Goal: Communication & Community: Connect with others

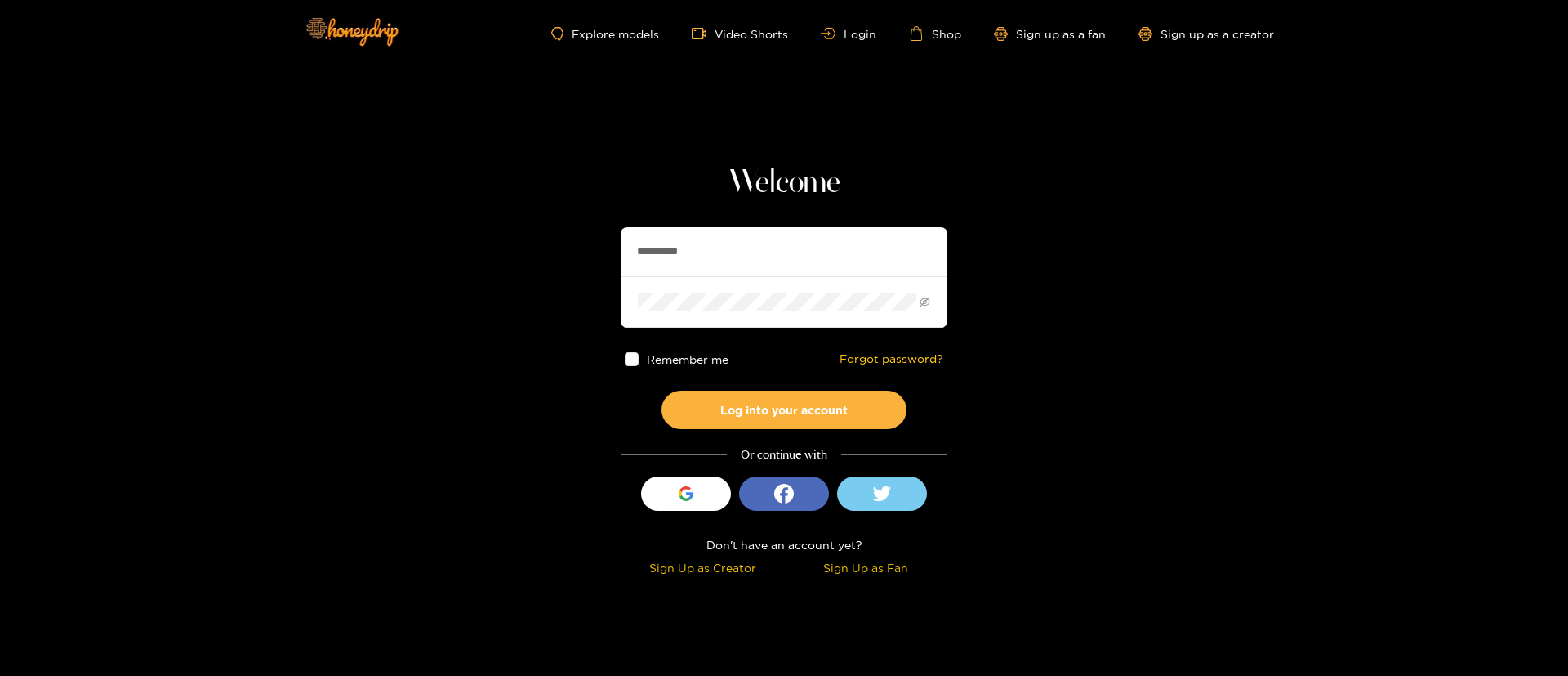
click at [760, 264] on input "**********" at bounding box center [784, 251] width 327 height 49
type input "********"
click at [749, 425] on button "Log into your account" at bounding box center [784, 410] width 245 height 38
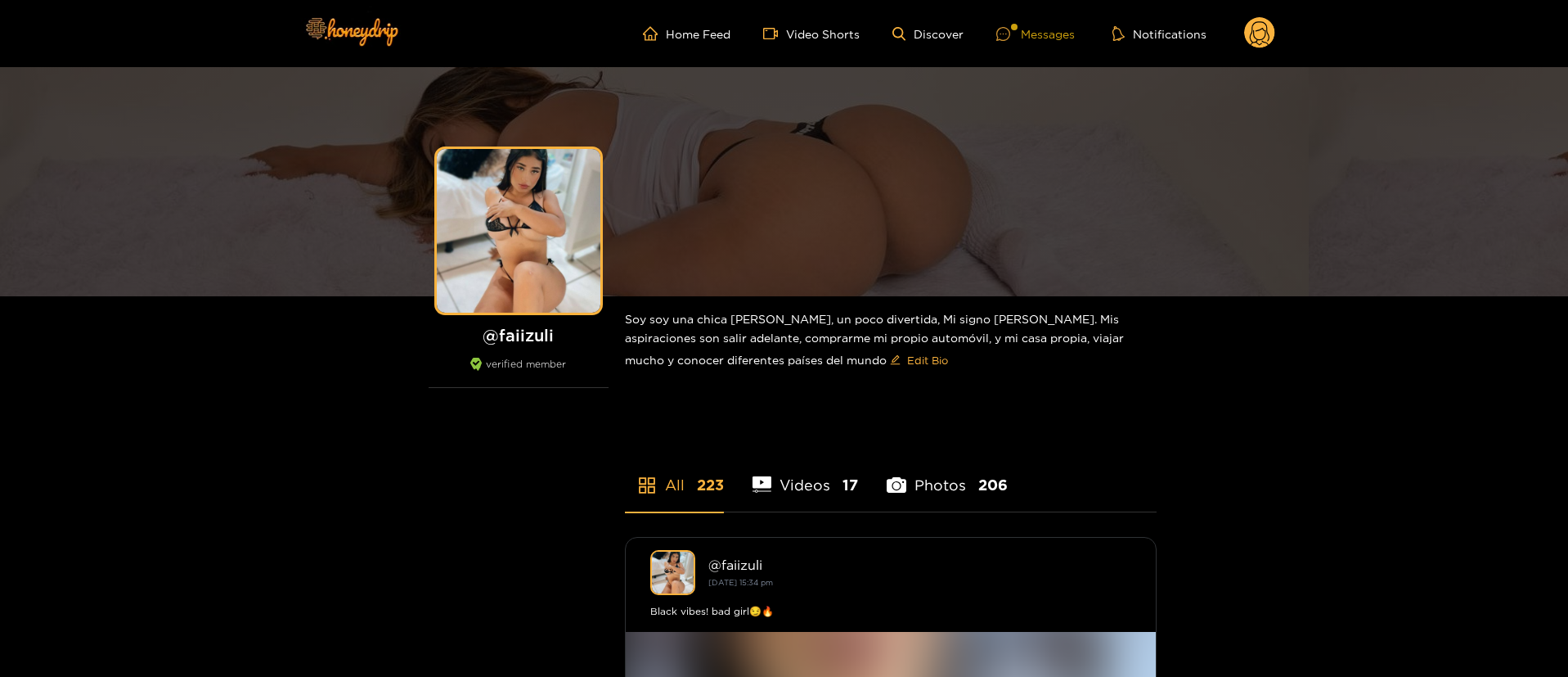
click at [1044, 34] on div "Messages" at bounding box center [1036, 34] width 78 height 19
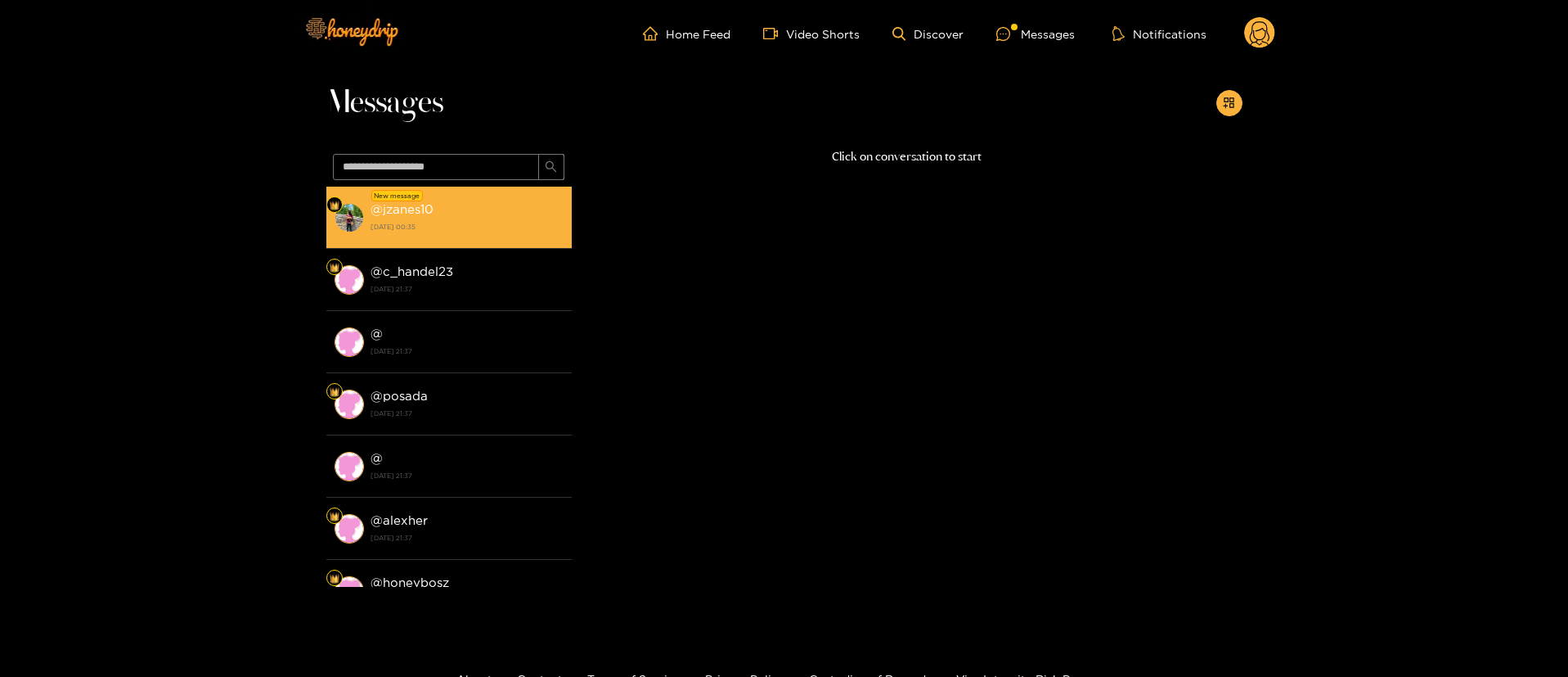
click at [483, 206] on div "@ jzanes10 [DATE] 00:35" at bounding box center [467, 217] width 193 height 37
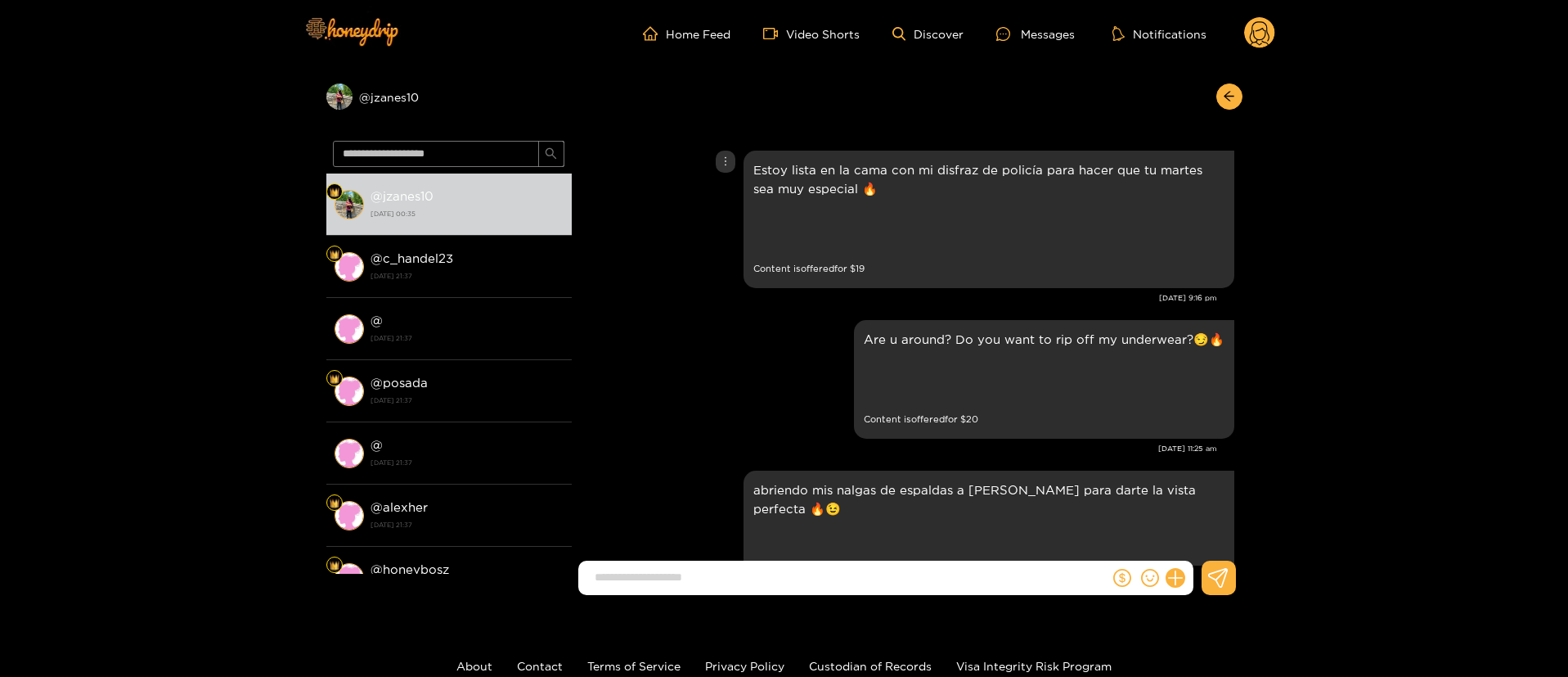
scroll to position [3185, 0]
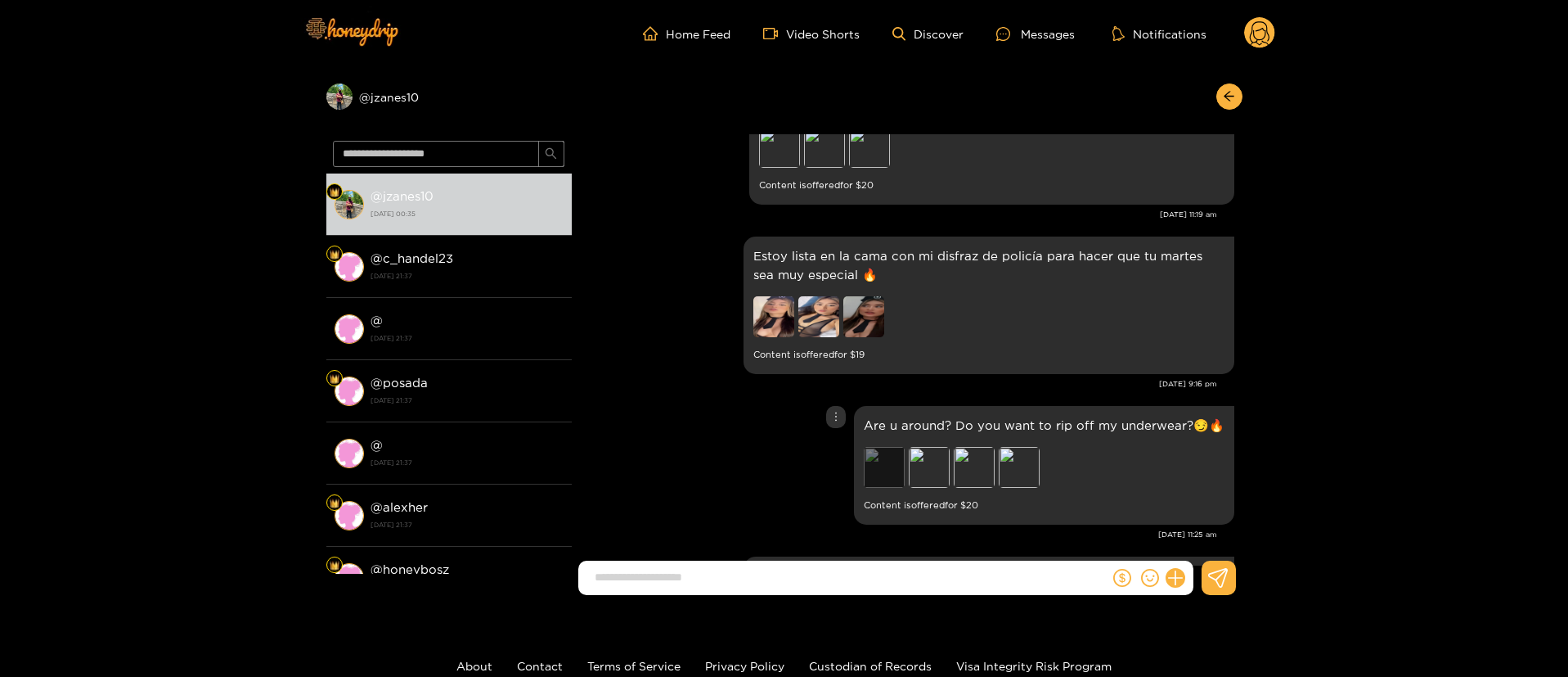
click at [896, 470] on div "Preview" at bounding box center [884, 467] width 41 height 41
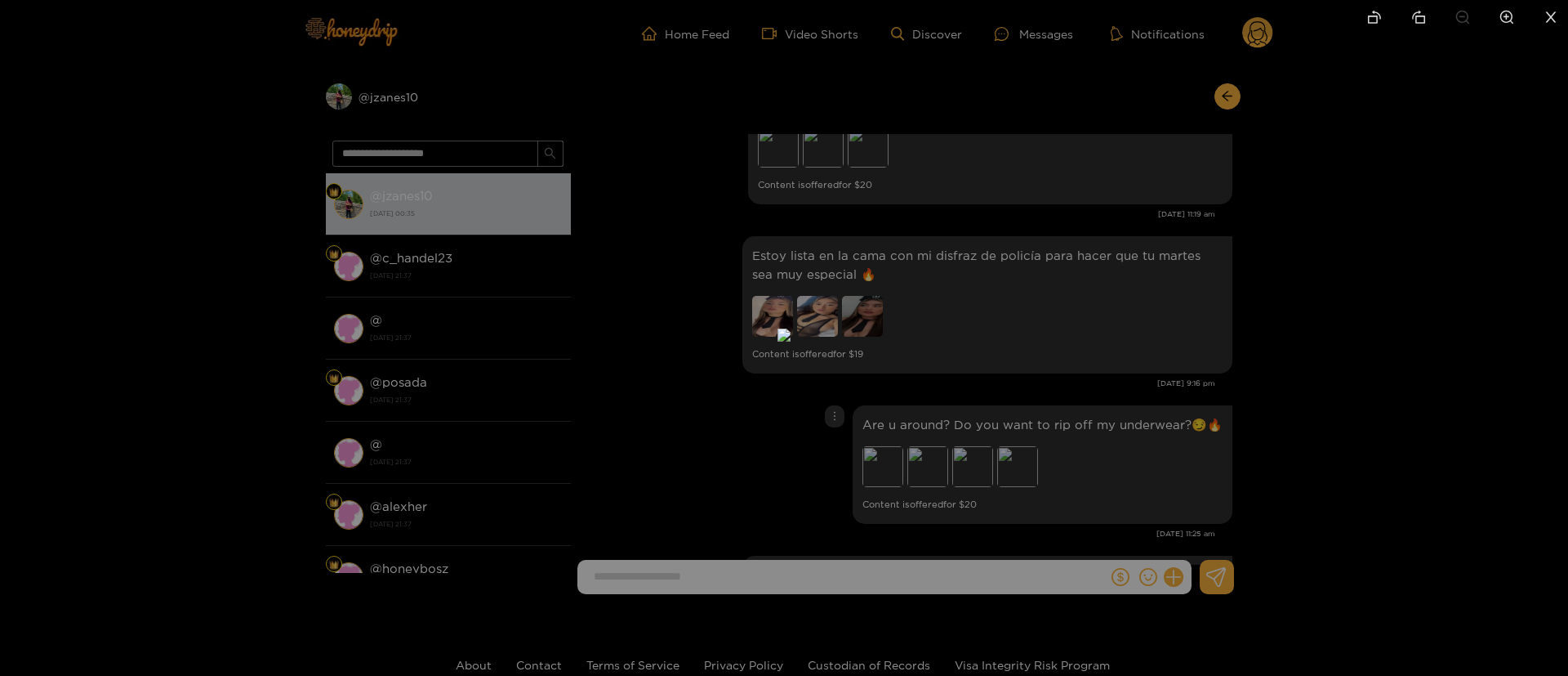
click at [1482, 380] on div at bounding box center [784, 338] width 1568 height 676
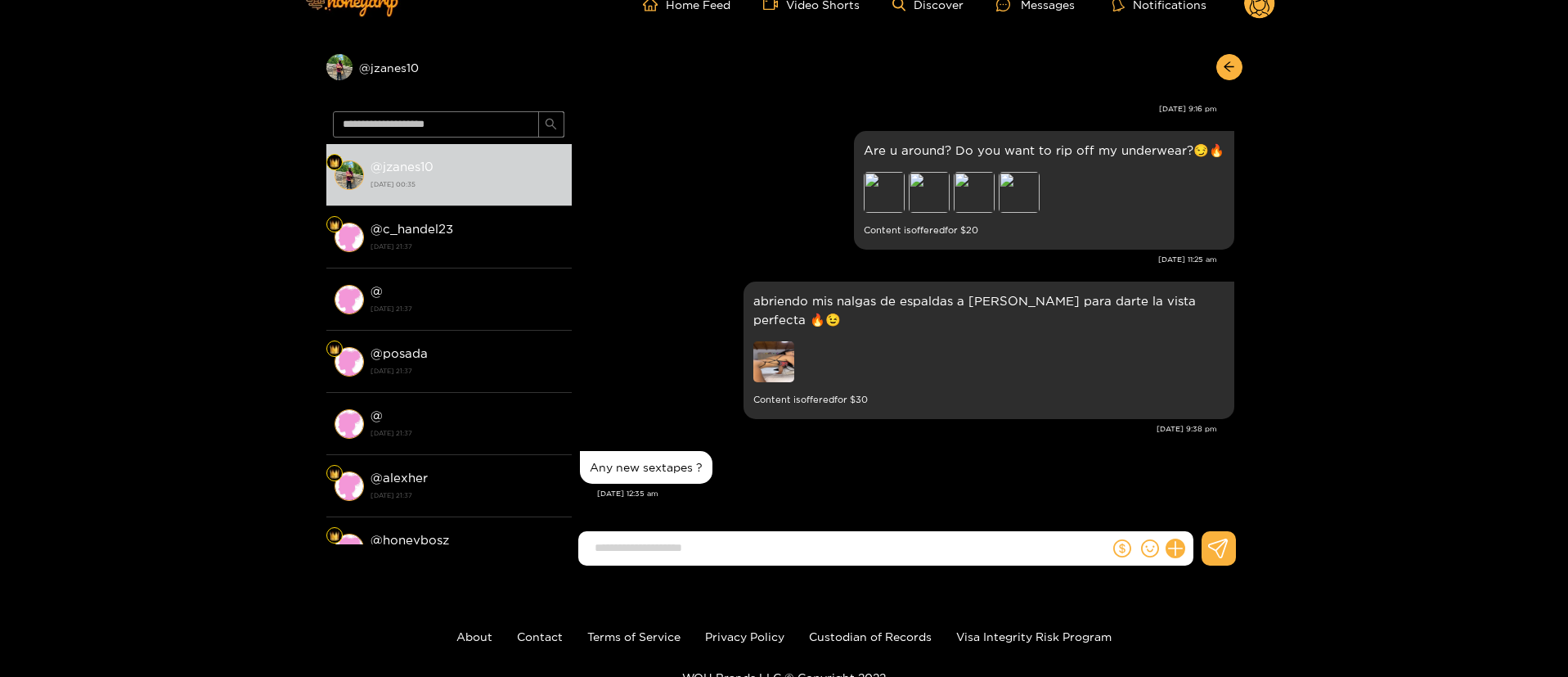
scroll to position [0, 0]
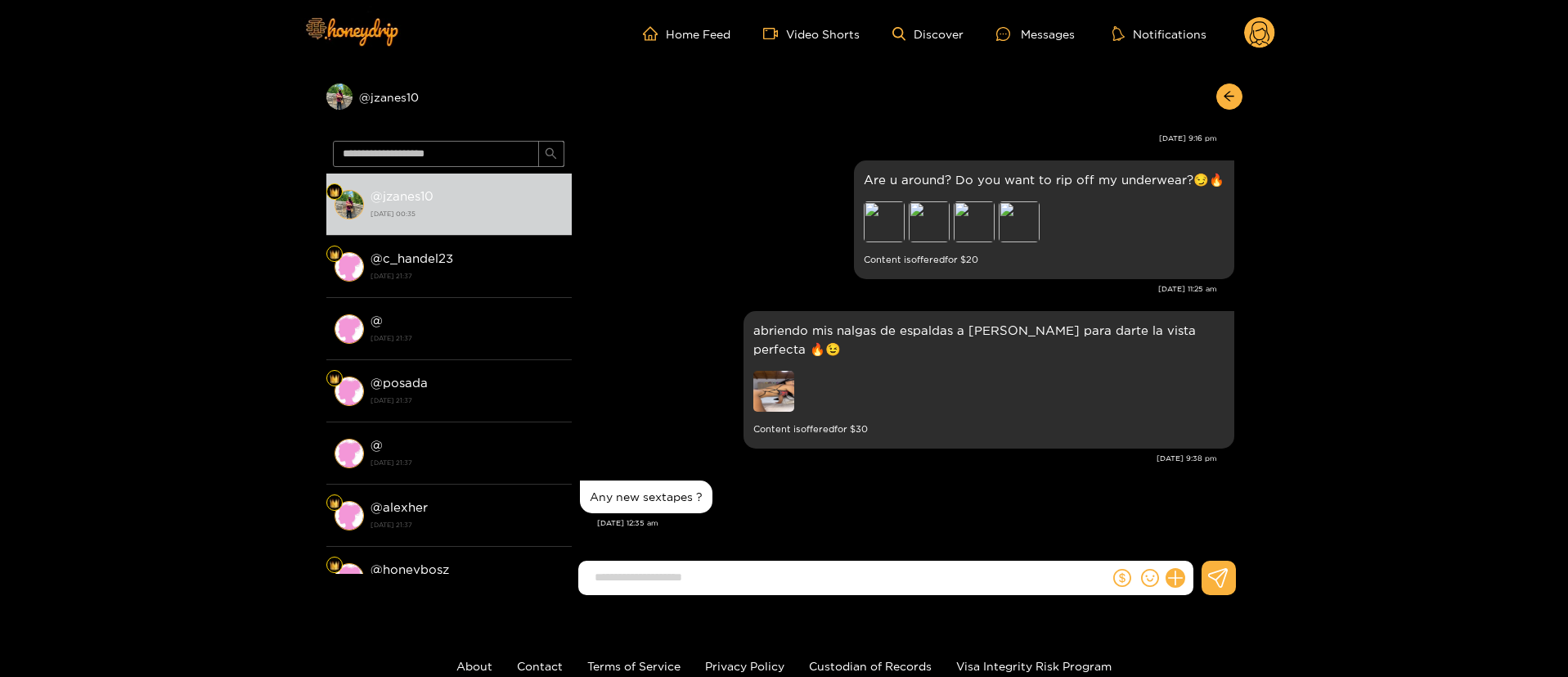
click at [845, 573] on input at bounding box center [848, 577] width 523 height 27
click at [846, 561] on form at bounding box center [844, 577] width 531 height 34
click at [837, 586] on input at bounding box center [848, 577] width 523 height 27
type input "*"
type input "*******"
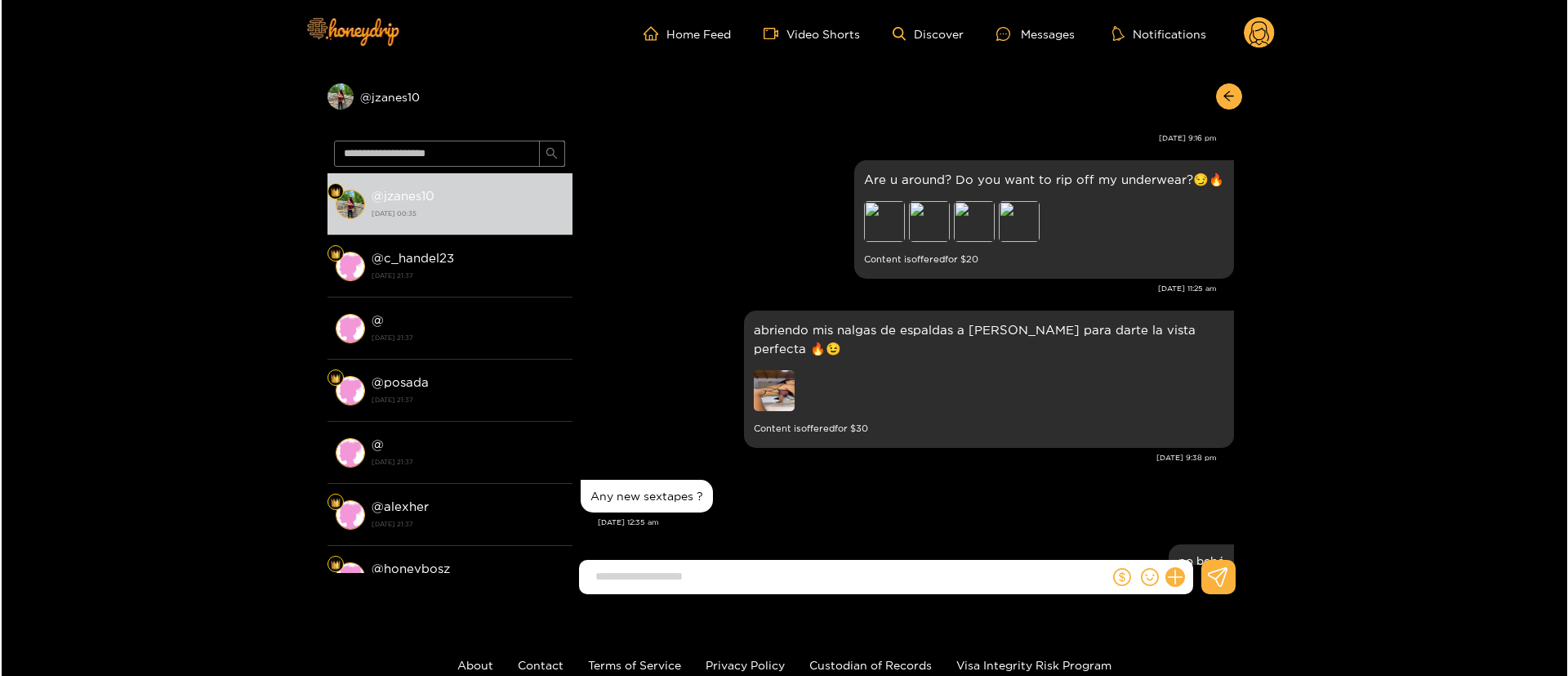
scroll to position [3490, 0]
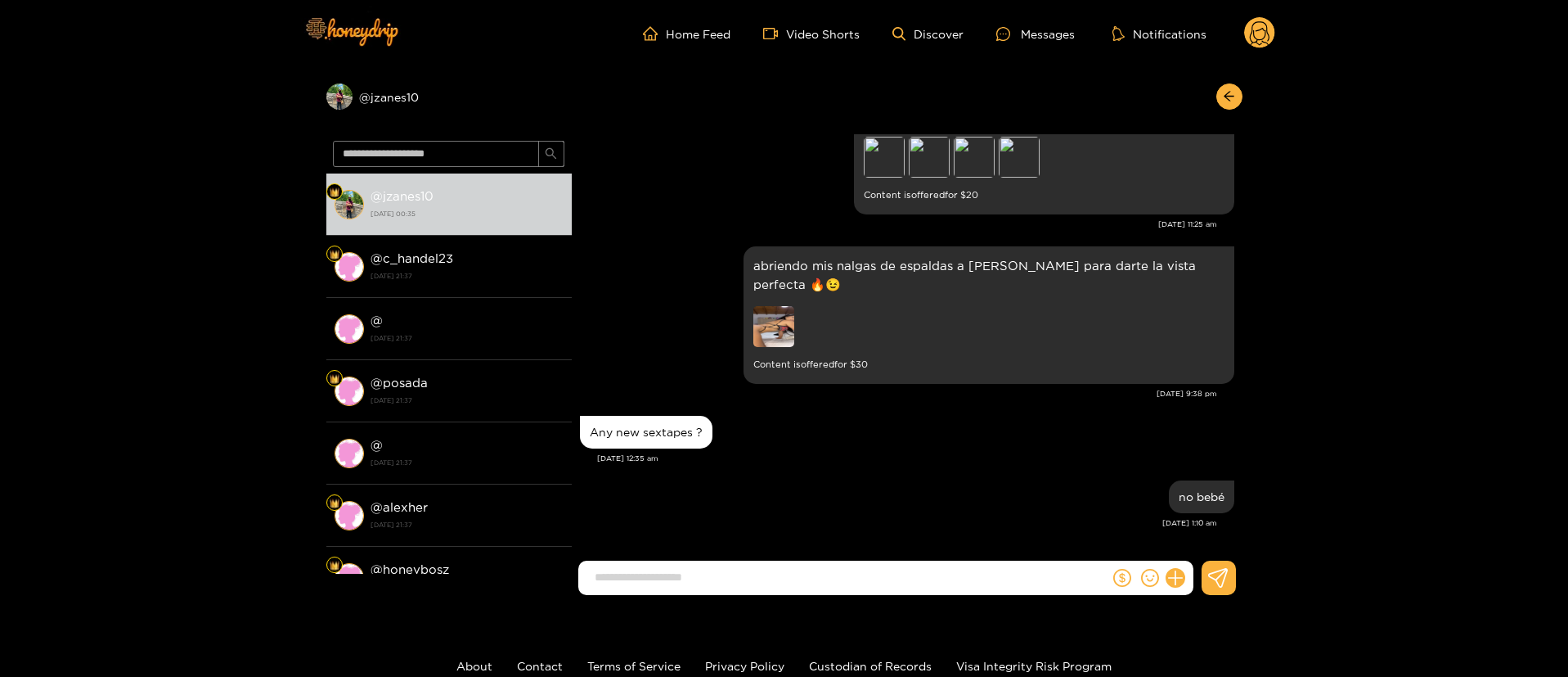
click at [1273, 43] on icon at bounding box center [1260, 34] width 31 height 33
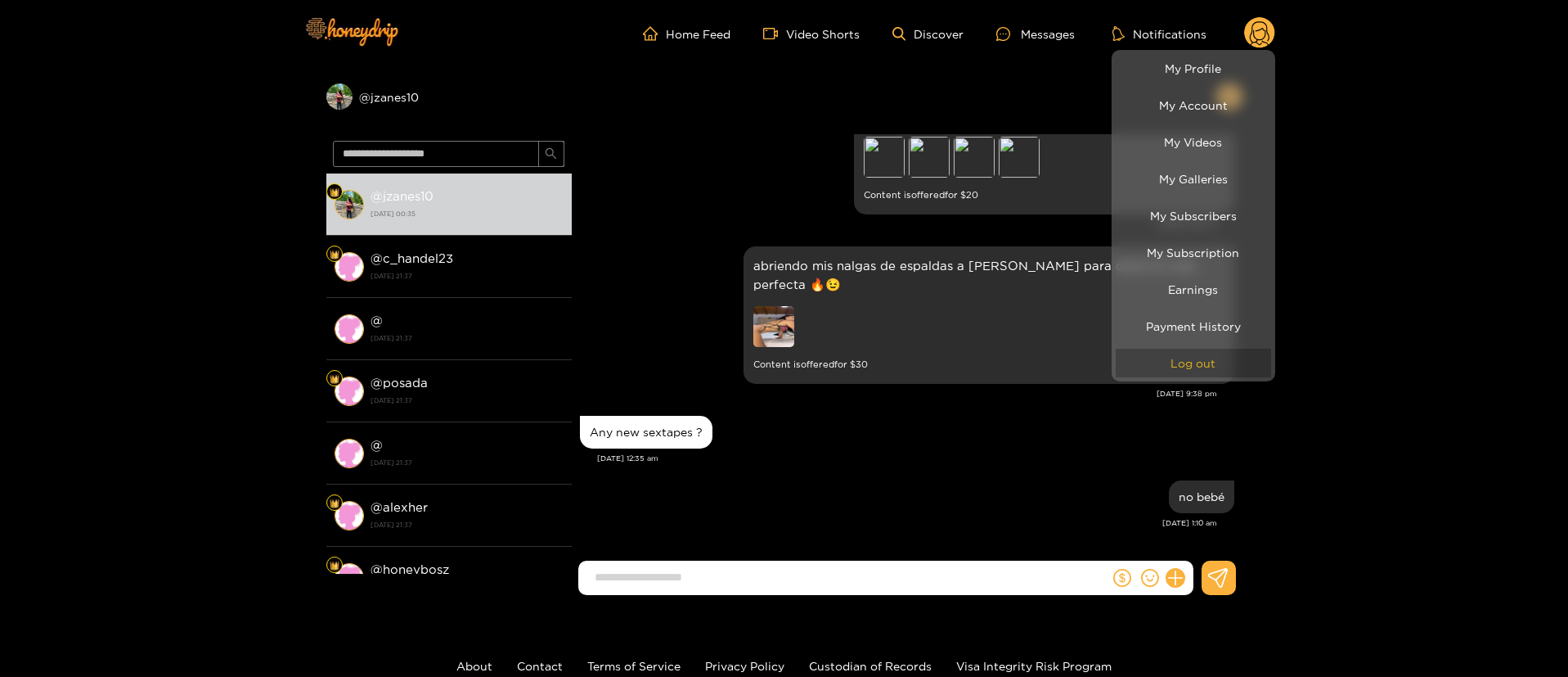
click at [1156, 373] on button "Log out" at bounding box center [1193, 362] width 155 height 29
